Goal: Transaction & Acquisition: Purchase product/service

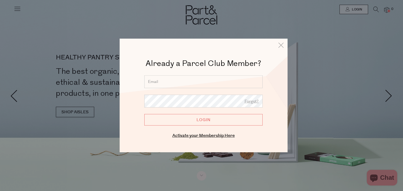
click at [214, 88] on input "email" at bounding box center [203, 82] width 118 height 13
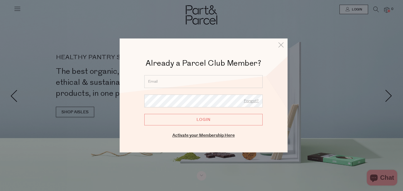
type input "[EMAIL_ADDRESS][DOMAIN_NAME]"
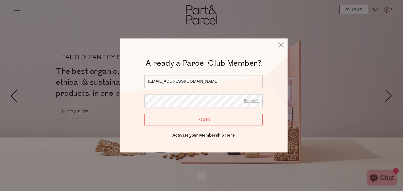
click at [144, 114] on input "Login" at bounding box center [203, 120] width 118 height 12
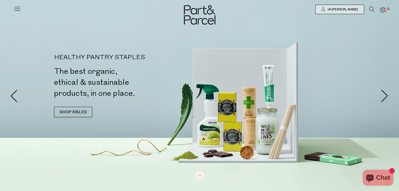
click at [372, 7] on icon at bounding box center [372, 10] width 6 height 6
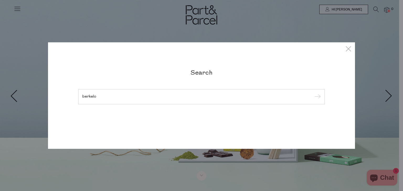
type input "berkelo"
click at [313, 93] on input "submit" at bounding box center [317, 97] width 8 height 8
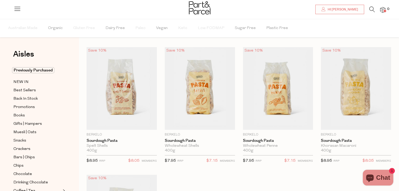
scroll to position [9, 0]
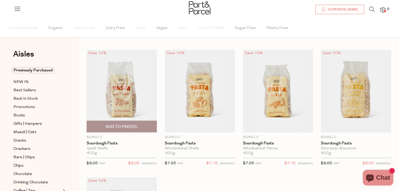
click at [118, 124] on span "Add To Parcel" at bounding box center [121, 127] width 33 height 6
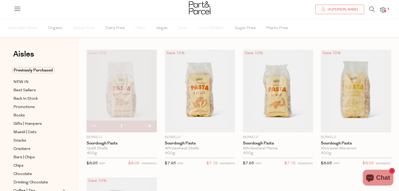
click at [150, 126] on button "button" at bounding box center [149, 127] width 15 height 12
type input "2"
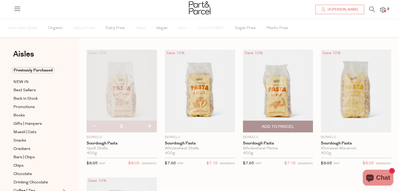
click at [280, 127] on span "Add To Parcel" at bounding box center [278, 127] width 33 height 6
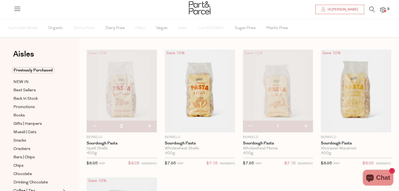
click at [305, 126] on button "button" at bounding box center [305, 127] width 15 height 12
type input "2"
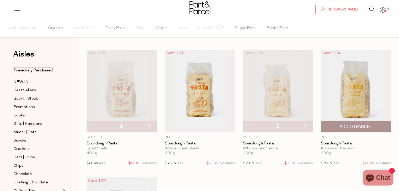
click at [363, 103] on img at bounding box center [356, 91] width 70 height 83
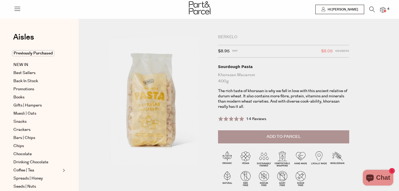
click at [294, 139] on span "Add to Parcel" at bounding box center [284, 137] width 34 height 6
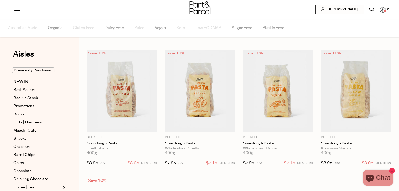
type input "2"
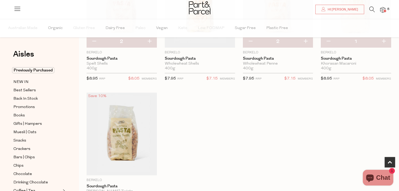
scroll to position [96, 0]
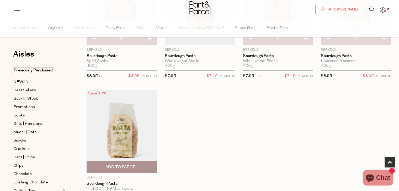
click at [126, 136] on img at bounding box center [122, 131] width 70 height 83
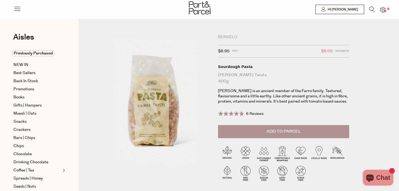
click at [288, 131] on span "Add to Parcel" at bounding box center [284, 132] width 34 height 6
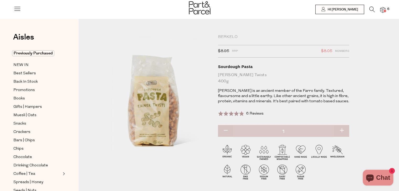
click at [384, 12] on img at bounding box center [382, 10] width 5 height 6
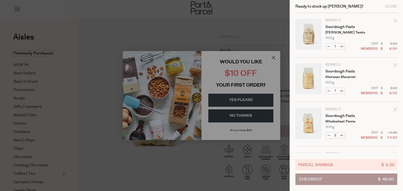
click at [275, 15] on div at bounding box center [201, 95] width 403 height 191
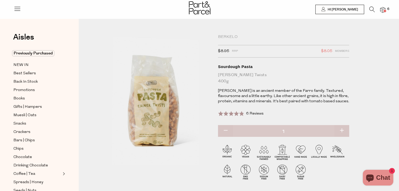
click at [372, 10] on icon at bounding box center [372, 10] width 6 height 6
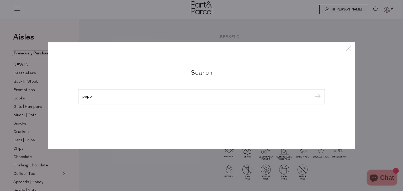
type input "pepo"
click at [313, 93] on input "submit" at bounding box center [317, 97] width 8 height 8
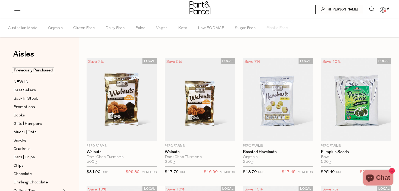
click at [375, 10] on li "6" at bounding box center [380, 10] width 10 height 7
click at [372, 10] on icon at bounding box center [372, 10] width 6 height 6
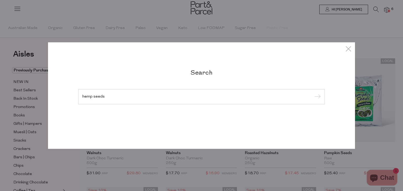
type input "hemp seeds"
click at [313, 93] on input "submit" at bounding box center [317, 97] width 8 height 8
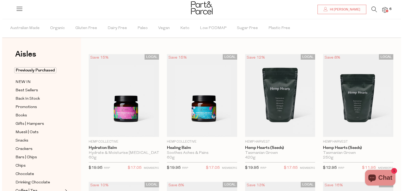
scroll to position [4, 0]
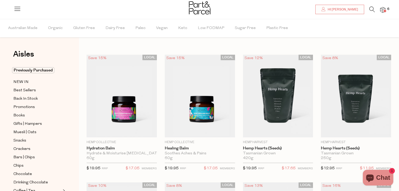
click at [371, 9] on icon at bounding box center [372, 10] width 6 height 6
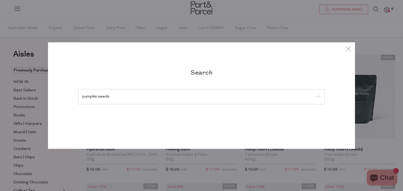
type input "pumpkin seeds"
click at [313, 93] on input "submit" at bounding box center [317, 97] width 8 height 8
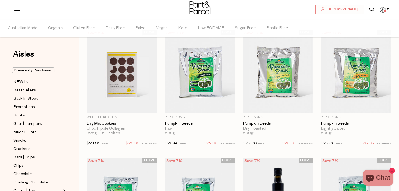
scroll to position [31, 0]
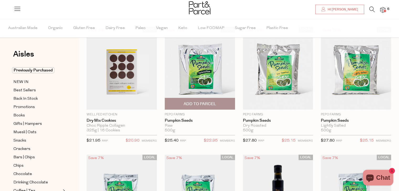
click at [203, 63] on img at bounding box center [200, 68] width 70 height 83
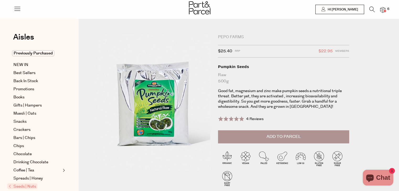
click at [285, 138] on span "Add to Parcel" at bounding box center [284, 137] width 34 height 6
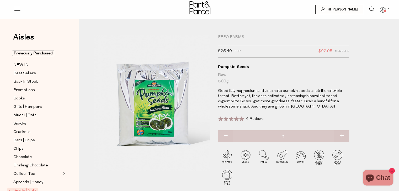
click at [343, 134] on button "button" at bounding box center [341, 137] width 15 height 12
type input "2"
click at [383, 8] on img at bounding box center [382, 10] width 5 height 6
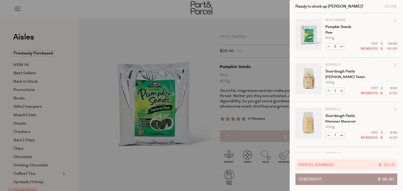
click at [262, 14] on div at bounding box center [201, 95] width 403 height 191
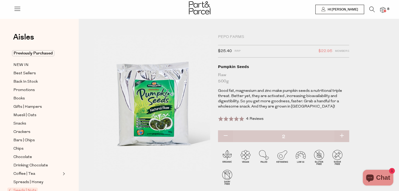
click at [385, 6] on div at bounding box center [199, 8] width 399 height 17
click at [383, 9] on img at bounding box center [382, 10] width 5 height 6
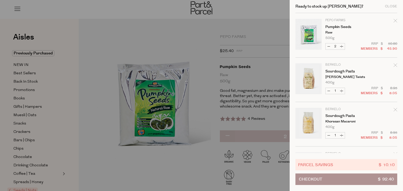
click at [310, 178] on span "Checkout" at bounding box center [310, 179] width 23 height 11
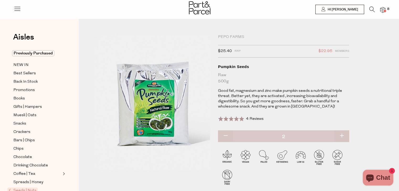
click at [371, 9] on icon at bounding box center [372, 10] width 6 height 6
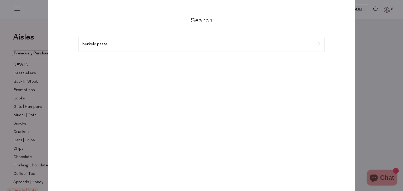
type input "berkelo pasta"
click at [313, 41] on input "submit" at bounding box center [317, 45] width 8 height 8
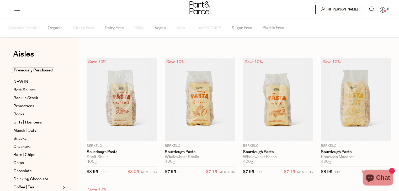
type input "2"
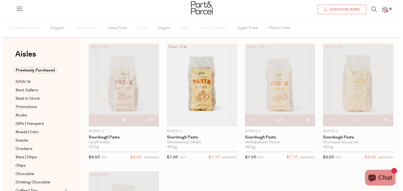
scroll to position [14, 0]
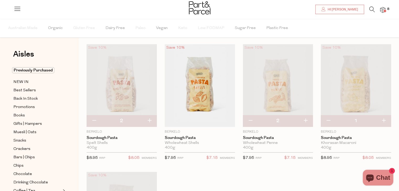
click at [381, 7] on img at bounding box center [382, 10] width 5 height 6
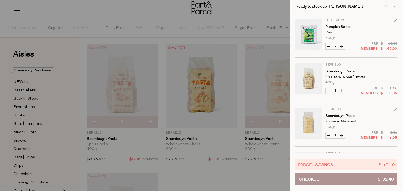
click at [320, 180] on span "Checkout" at bounding box center [310, 179] width 23 height 11
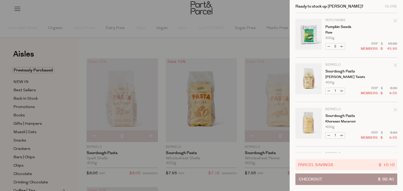
click at [307, 174] on span "Checkout" at bounding box center [310, 179] width 23 height 11
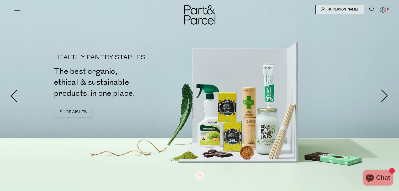
click at [381, 10] on img at bounding box center [382, 10] width 5 height 6
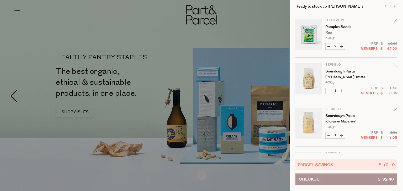
click at [310, 175] on span "Checkout" at bounding box center [310, 179] width 23 height 11
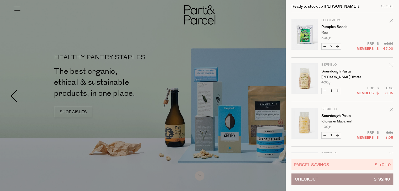
drag, startPoint x: 395, startPoint y: 34, endPoint x: 383, endPoint y: 142, distance: 108.8
drag, startPoint x: 383, startPoint y: 142, endPoint x: 331, endPoint y: 146, distance: 52.1
click at [331, 146] on tbody "Pepo Farms Pumpkin Seeds Raw 500g Only 20 Available Decrease Pumpkin Seeds 2 $ …" at bounding box center [342, 124] width 102 height 223
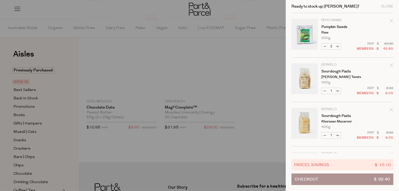
scroll to position [781, 0]
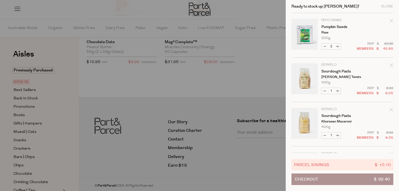
click at [269, 61] on div at bounding box center [199, 95] width 399 height 191
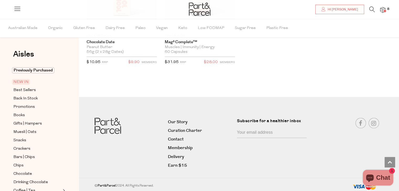
click at [386, 11] on span at bounding box center [385, 11] width 3 height 3
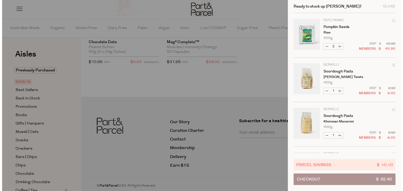
scroll to position [784, 0]
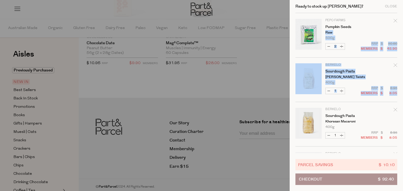
drag, startPoint x: 402, startPoint y: 28, endPoint x: 401, endPoint y: 99, distance: 70.8
click at [399, 99] on div "Ready to stock up [PERSON_NAME]? Close Image Product Total Qty Pepo Farms Pumpk…" at bounding box center [346, 95] width 113 height 191
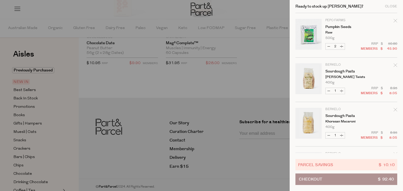
click at [399, 99] on div "Ready to stock up [PERSON_NAME]? Close Image Product Total Qty Pepo Farms Pumpk…" at bounding box center [346, 95] width 113 height 191
click at [399, 157] on div "Ready to stock up Anthony? Close Image Product Total Qty Pepo Farms Pumpkin See…" at bounding box center [346, 95] width 113 height 191
click at [225, 62] on div at bounding box center [201, 95] width 403 height 191
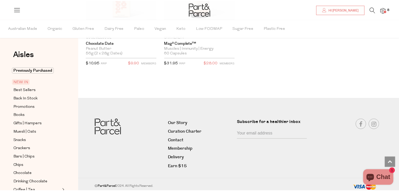
scroll to position [781, 0]
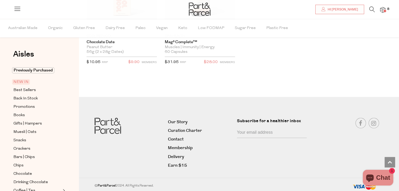
click at [381, 9] on img at bounding box center [382, 10] width 5 height 6
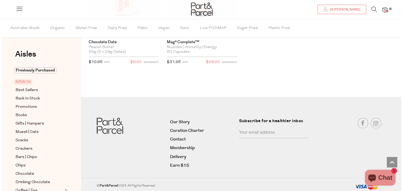
scroll to position [784, 0]
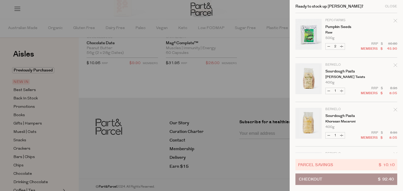
click at [307, 165] on span "Parcel Savings" at bounding box center [315, 165] width 35 height 6
click at [308, 179] on span "Checkout" at bounding box center [310, 179] width 23 height 11
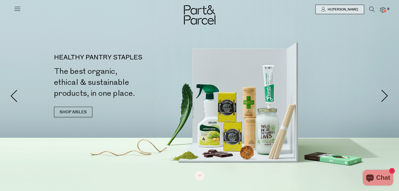
click at [370, 9] on icon at bounding box center [372, 10] width 6 height 6
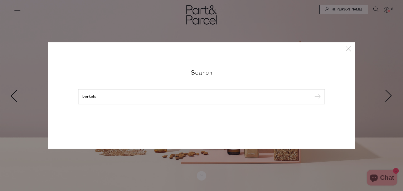
type input "berkelo"
click at [313, 93] on input "submit" at bounding box center [317, 97] width 8 height 8
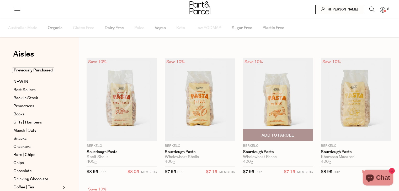
type input "2"
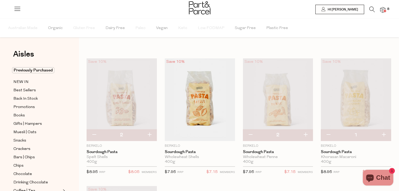
click at [371, 8] on icon at bounding box center [372, 10] width 6 height 6
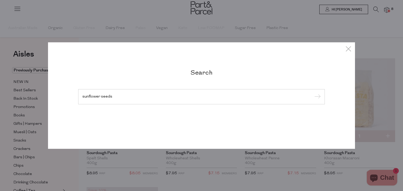
type input "sunflower seeds"
click at [313, 93] on input "submit" at bounding box center [317, 97] width 8 height 8
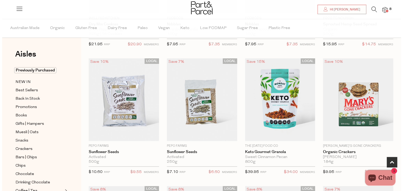
scroll to position [130, 0]
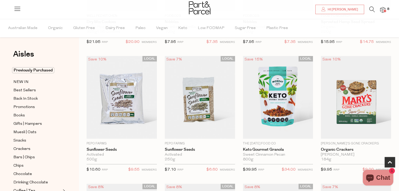
drag, startPoint x: 403, startPoint y: 34, endPoint x: 403, endPoint y: 68, distance: 34.6
click at [399, 68] on html "Ready to stock up [PERSON_NAME]? Close Image Product Total Qty Pepo Farms Pumpk…" at bounding box center [199, 191] width 399 height 643
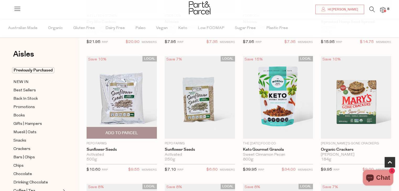
click at [129, 132] on span "Add To Parcel" at bounding box center [121, 134] width 33 height 6
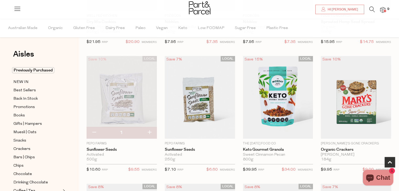
click at [150, 131] on button "button" at bounding box center [149, 133] width 15 height 12
type input "2"
click at [383, 9] on img at bounding box center [382, 10] width 5 height 6
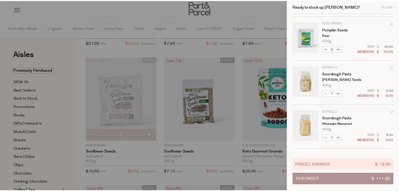
scroll to position [0, 0]
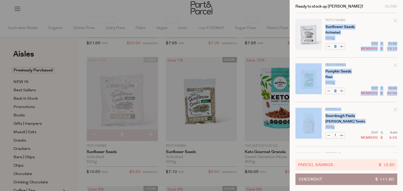
drag, startPoint x: 360, startPoint y: 130, endPoint x: 368, endPoint y: 14, distance: 117.0
click at [368, 14] on tbody "Pepo Farms Sunflower Seeds Activated 500g Only 18 Available Decrease Sunflower …" at bounding box center [346, 147] width 102 height 268
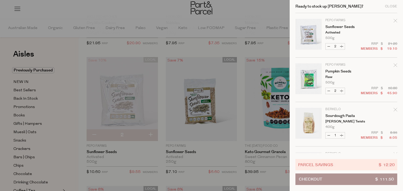
click at [268, 20] on div at bounding box center [201, 95] width 403 height 191
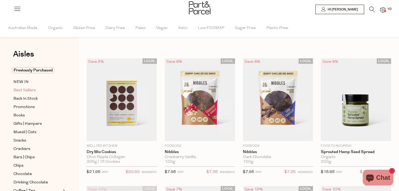
click at [27, 88] on span "Best Sellers" at bounding box center [24, 91] width 23 height 6
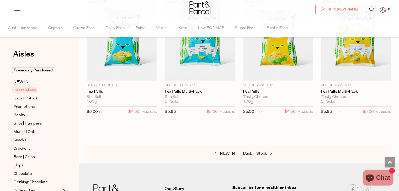
scroll to position [1231, 0]
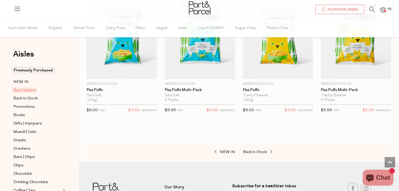
drag, startPoint x: 403, startPoint y: 18, endPoint x: 401, endPoint y: 168, distance: 150.8
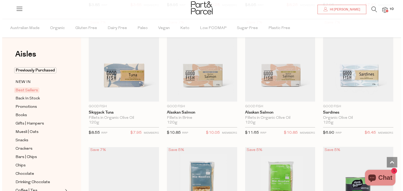
scroll to position [0, 0]
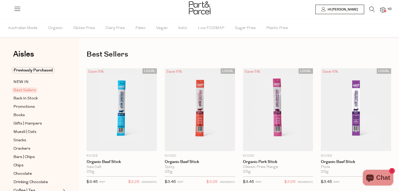
click at [367, 9] on li at bounding box center [369, 11] width 11 height 8
click at [371, 9] on icon at bounding box center [372, 10] width 6 height 6
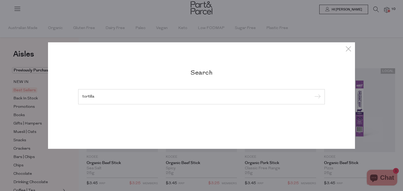
type input "tortilla"
click at [313, 93] on input "submit" at bounding box center [317, 97] width 8 height 8
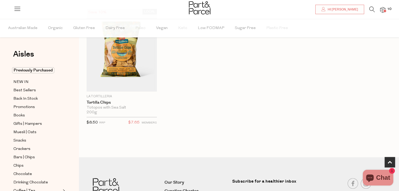
scroll to position [318, 0]
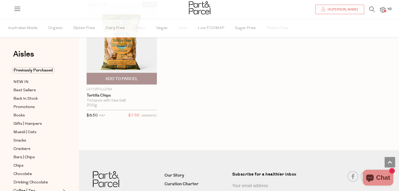
click at [122, 76] on span "Add To Parcel" at bounding box center [121, 79] width 33 height 6
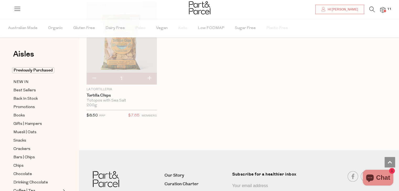
click at [385, 8] on img at bounding box center [382, 10] width 5 height 6
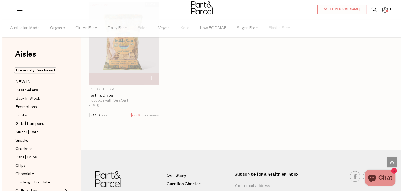
scroll to position [320, 0]
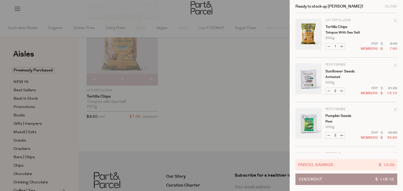
click at [318, 175] on span "Checkout" at bounding box center [310, 179] width 23 height 11
